Goal: Information Seeking & Learning: Learn about a topic

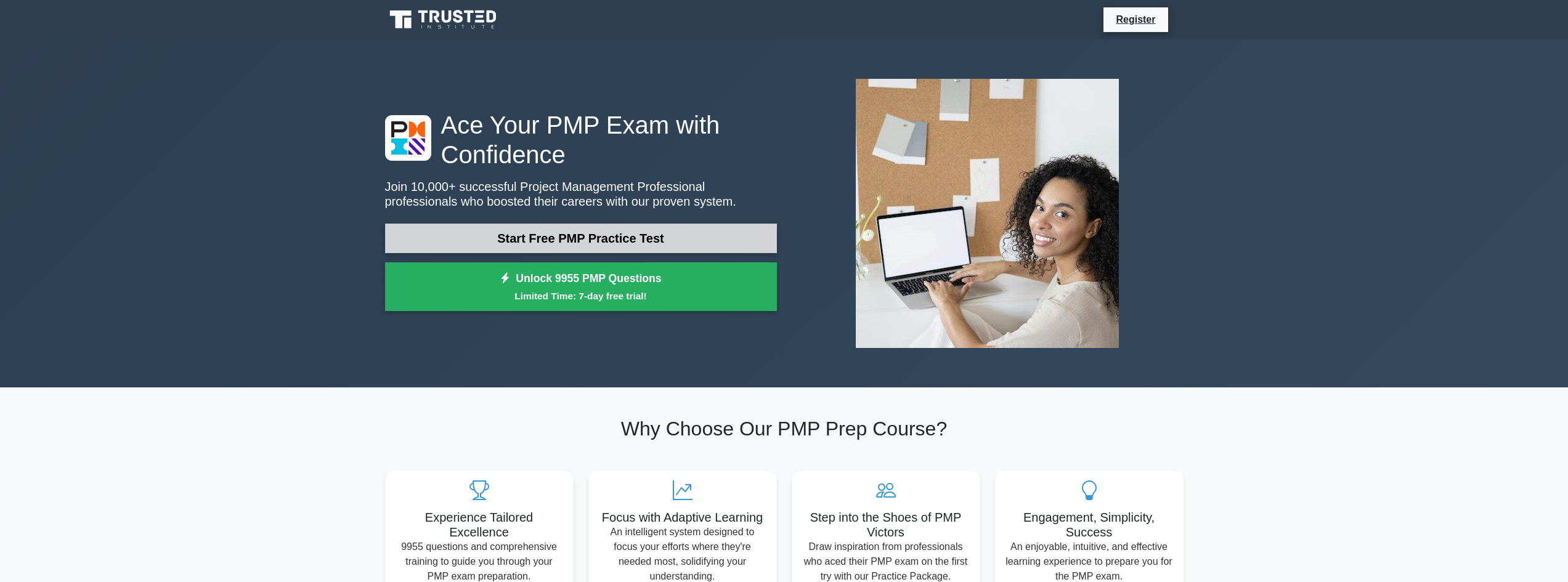
click at [590, 242] on link "Start Free PMP Practice Test" at bounding box center [580, 238] width 392 height 29
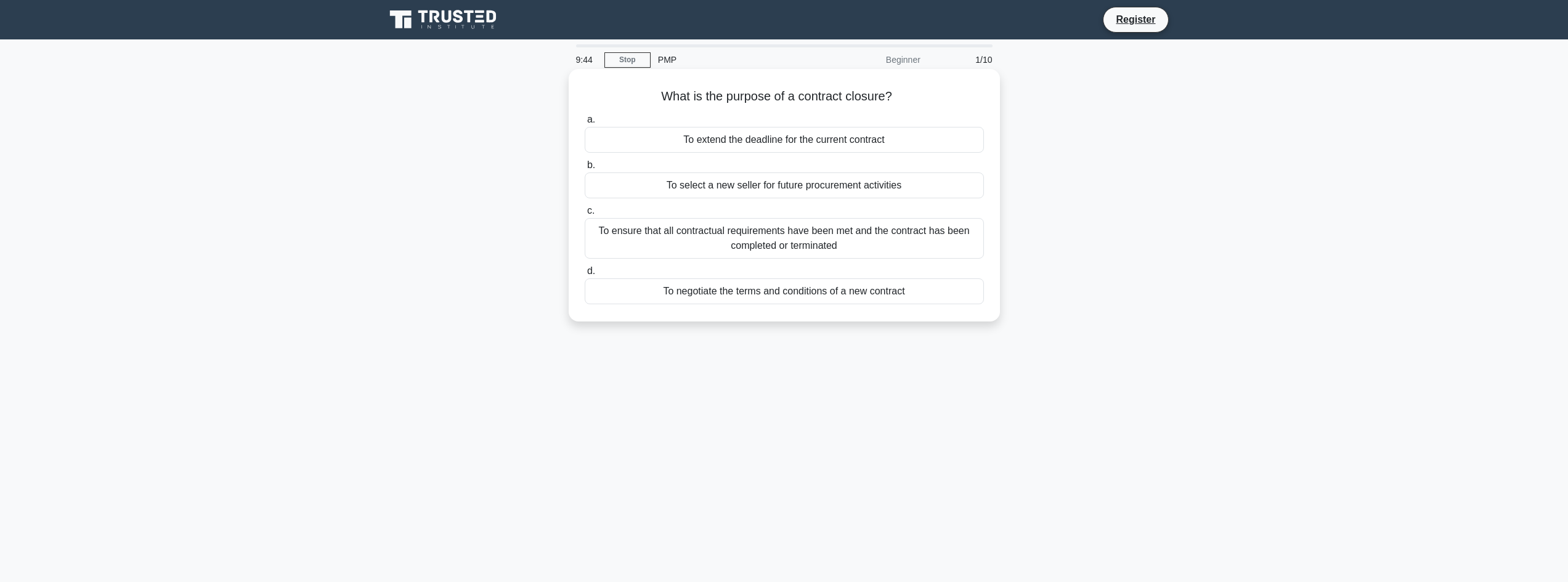
click at [846, 240] on div "To ensure that all contractual requirements have been met and the contract has …" at bounding box center [784, 238] width 399 height 41
click at [585, 215] on input "c. To ensure that all contractual requirements have been met and the contract h…" at bounding box center [585, 211] width 0 height 8
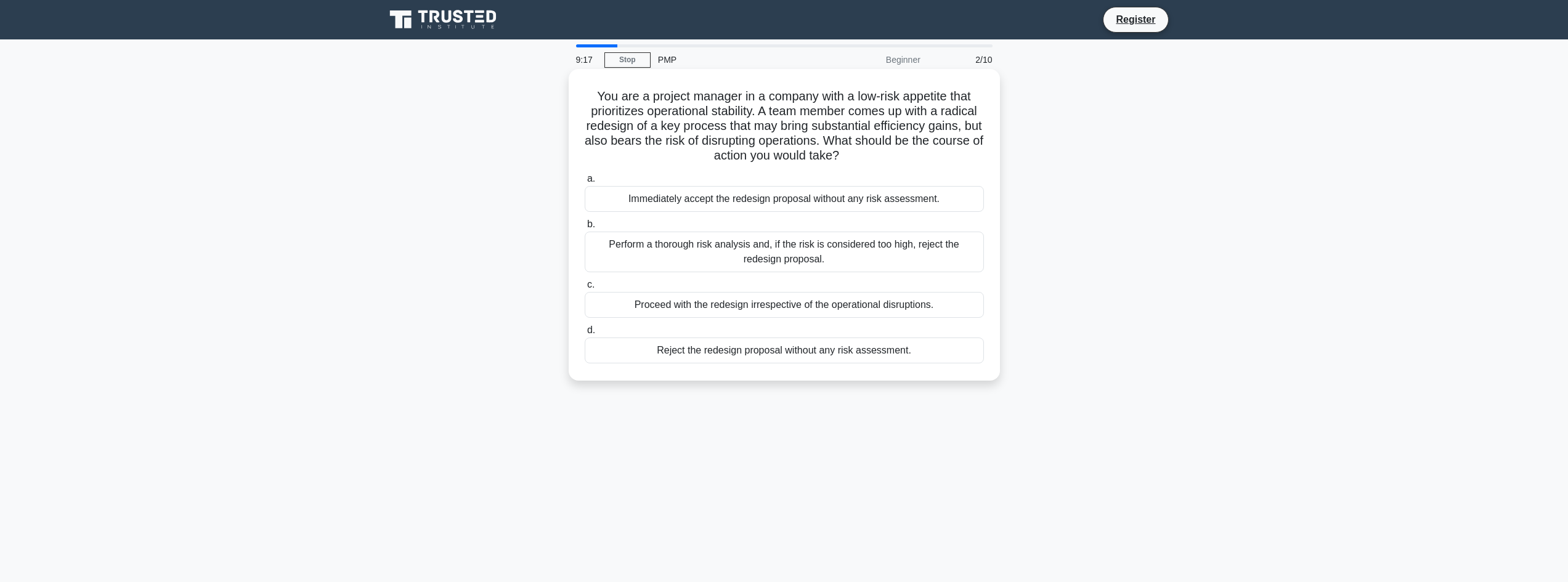
click at [746, 264] on div "Perform a thorough risk analysis and, if the risk is considered too high, rejec…" at bounding box center [784, 252] width 399 height 41
click at [585, 229] on input "b. Perform a thorough risk analysis and, if the risk is considered too high, re…" at bounding box center [585, 225] width 0 height 8
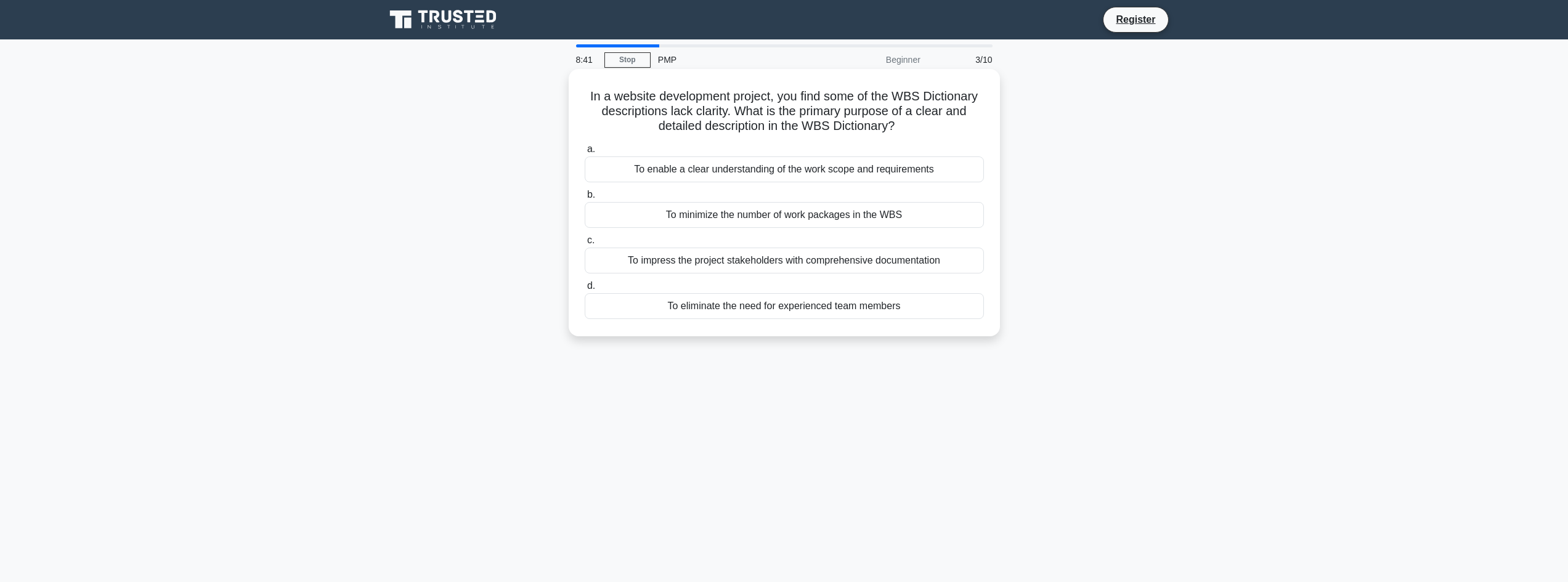
click at [731, 173] on div "To enable a clear understanding of the work scope and requirements" at bounding box center [784, 169] width 399 height 26
click at [585, 153] on input "a. To enable a clear understanding of the work scope and requirements" at bounding box center [585, 149] width 0 height 8
click at [728, 183] on div "Mark the stakeholder as high power, low interest in the power/interest matrix." at bounding box center [784, 169] width 399 height 26
click at [585, 153] on input "a. Mark the stakeholder as high power, low interest in the power/interest matri…" at bounding box center [585, 149] width 0 height 8
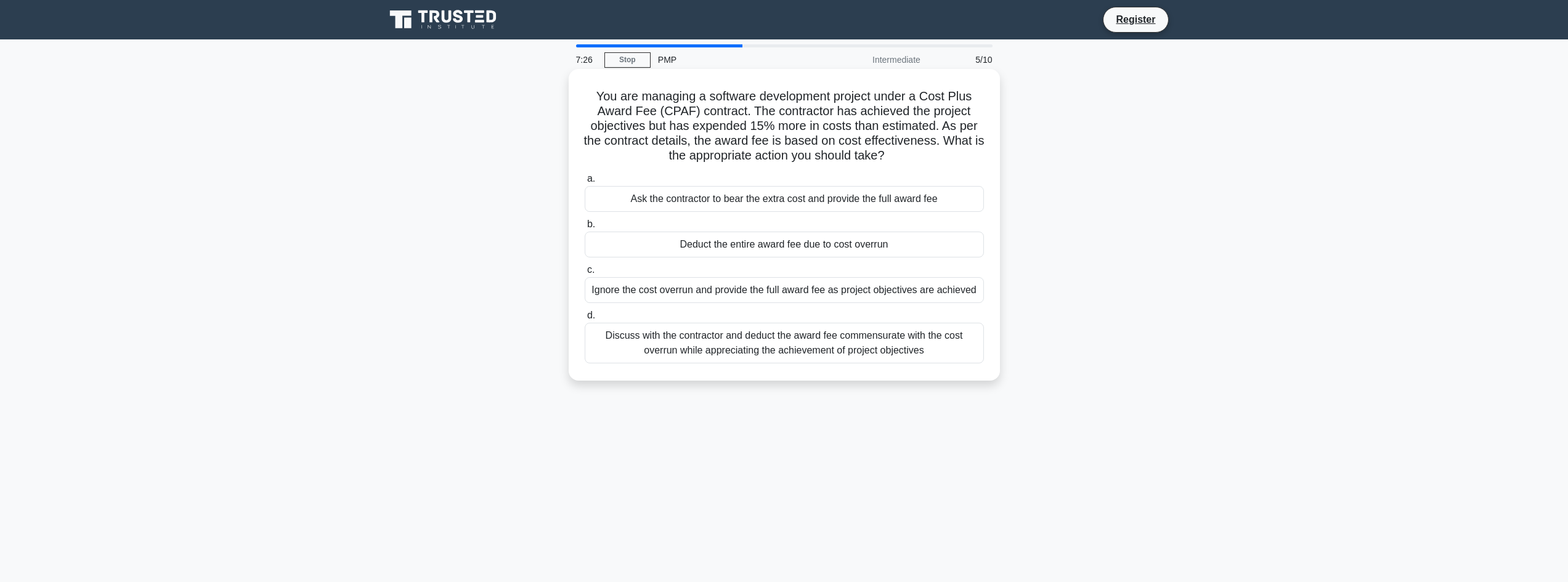
click at [872, 349] on div "Discuss with the contractor and deduct the award fee commensurate with the cost…" at bounding box center [784, 344] width 399 height 41
click at [585, 320] on input "d. Discuss with the contractor and deduct the award fee commensurate with the c…" at bounding box center [585, 315] width 0 height 8
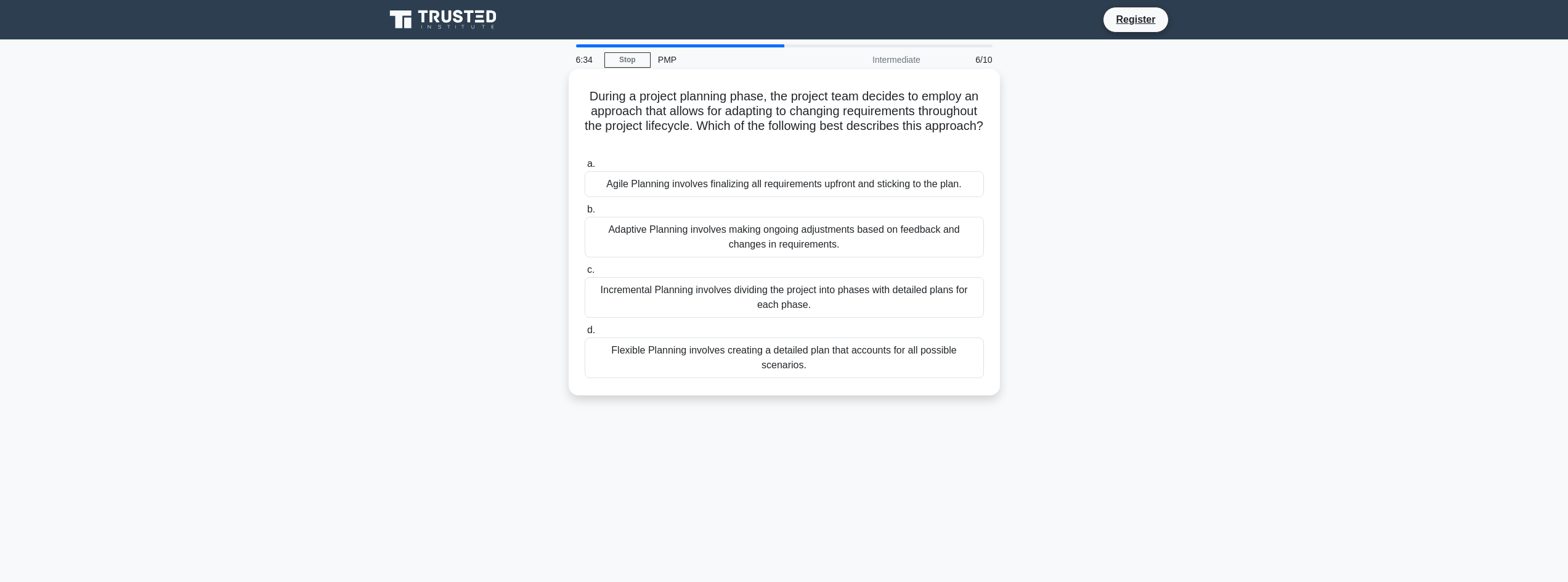
click at [793, 299] on div "Incremental Planning involves dividing the project into phases with detailed pl…" at bounding box center [784, 298] width 399 height 41
click at [585, 274] on input "c. Incremental Planning involves dividing the project into phases with detailed…" at bounding box center [585, 270] width 0 height 8
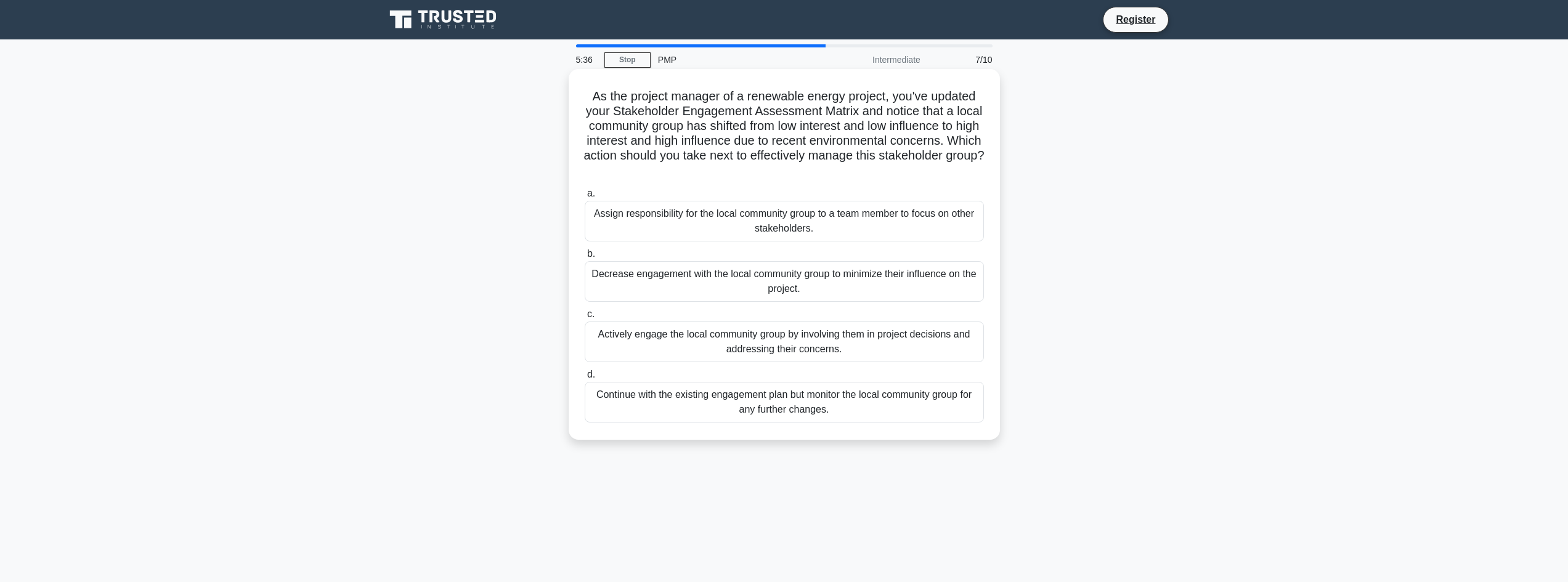
click at [836, 227] on div "Assign responsibility for the local community group to a team member to focus o…" at bounding box center [784, 222] width 399 height 41
click at [585, 198] on input "a. Assign responsibility for the local community group to a team member to focu…" at bounding box center [585, 193] width 0 height 8
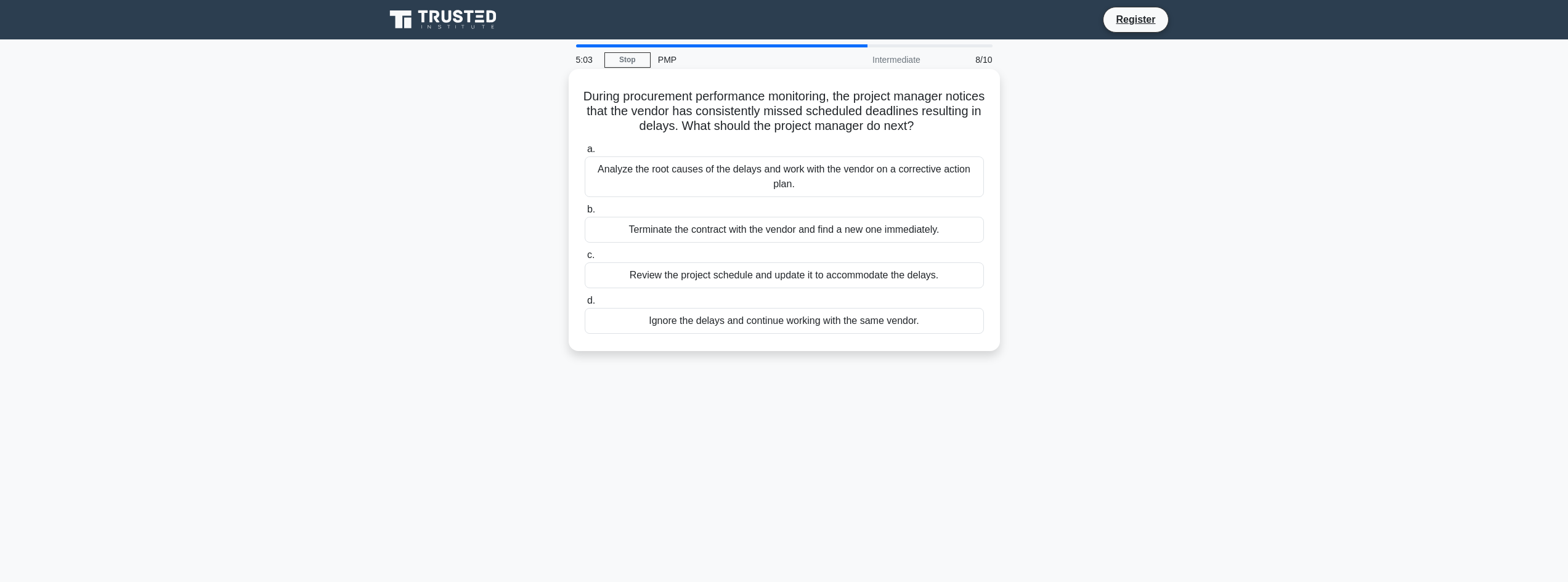
click at [843, 183] on div "Analyze the root causes of the delays and work with the vendor on a corrective …" at bounding box center [784, 177] width 399 height 41
click at [585, 153] on input "a. Analyze the root causes of the delays and work with the vendor on a correcti…" at bounding box center [585, 149] width 0 height 8
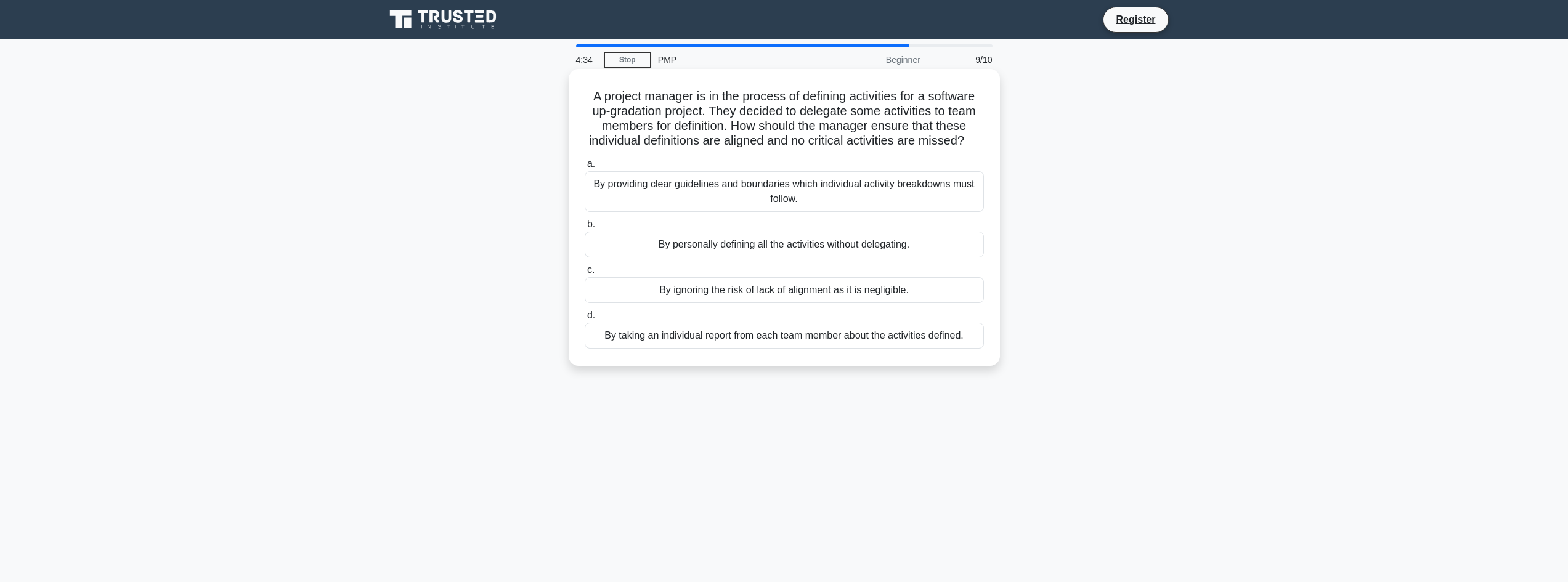
click at [903, 206] on div "By providing clear guidelines and boundaries which individual activity breakdow…" at bounding box center [784, 191] width 399 height 41
click at [585, 168] on input "a. By providing clear guidelines and boundaries which individual activity break…" at bounding box center [585, 164] width 0 height 8
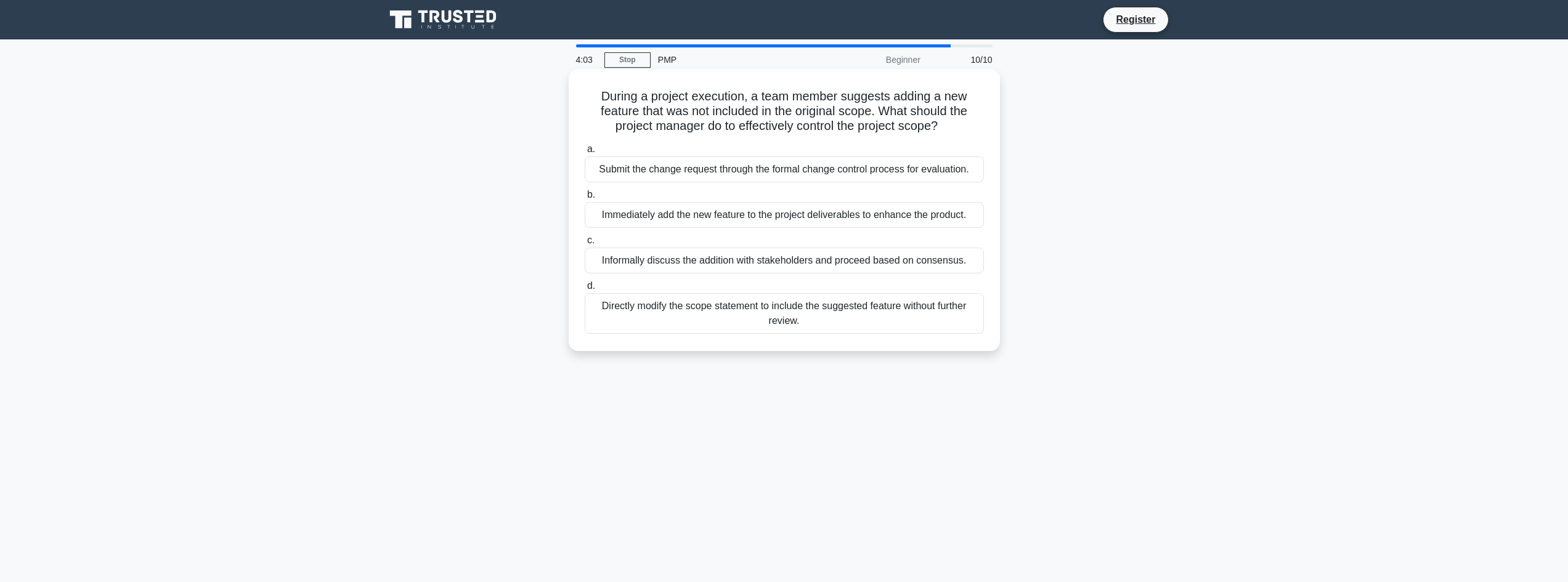
click at [838, 265] on div "Informally discuss the addition with stakeholders and proceed based on consensu…" at bounding box center [784, 261] width 399 height 26
click at [585, 245] on input "c. Informally discuss the addition with stakeholders and proceed based on conse…" at bounding box center [585, 240] width 0 height 8
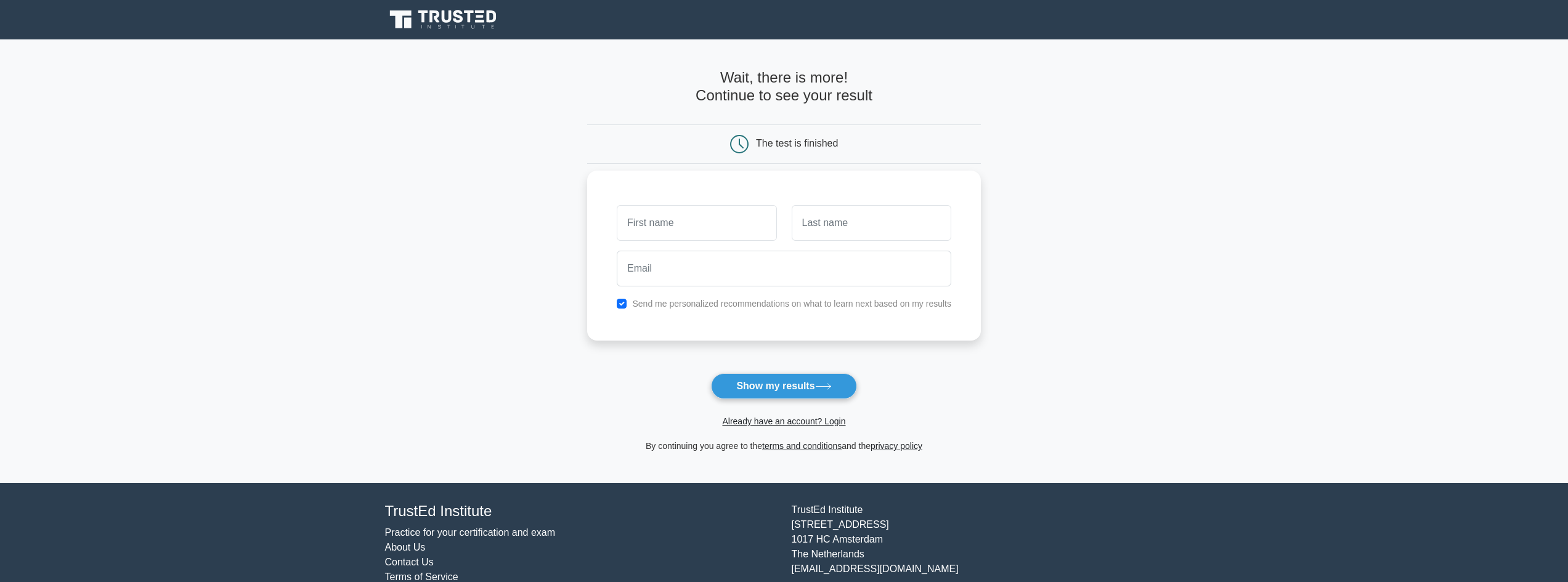
click at [708, 229] on input "text" at bounding box center [696, 223] width 159 height 36
type input "Dinesh"
type input "Pandit"
type input "panditdinesh@gmail.com"
click at [798, 392] on button "Show my results" at bounding box center [783, 386] width 145 height 26
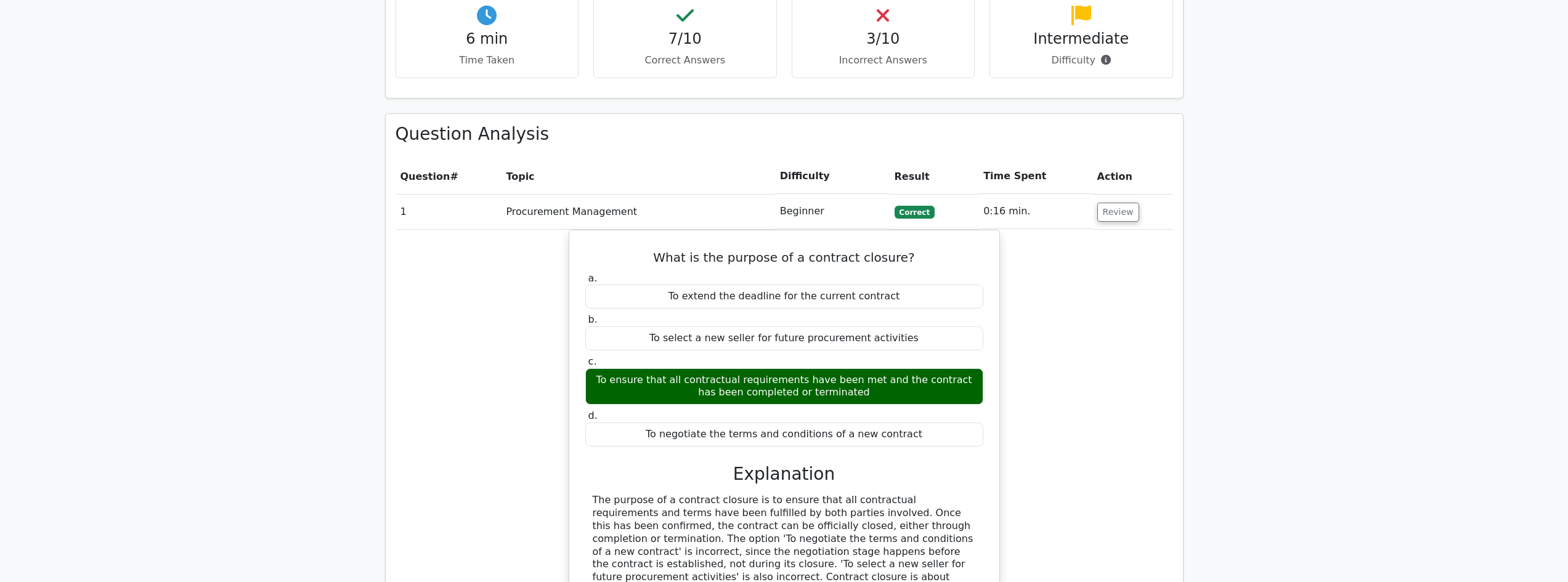
scroll to position [800, 0]
